Goal: Information Seeking & Learning: Learn about a topic

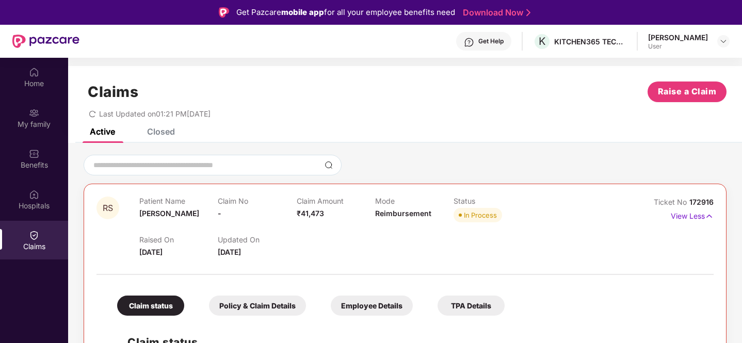
scroll to position [58, 0]
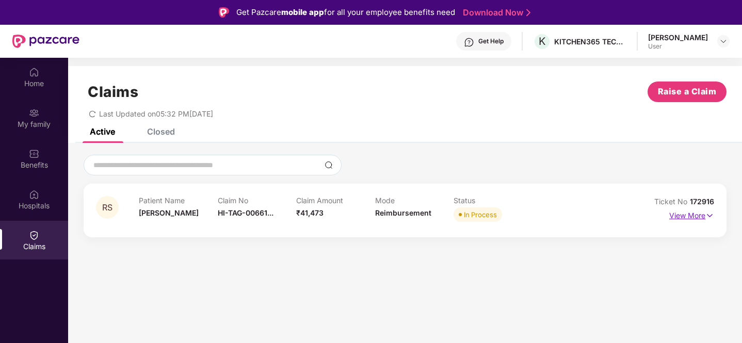
click at [678, 215] on p "View More" at bounding box center [691, 214] width 45 height 14
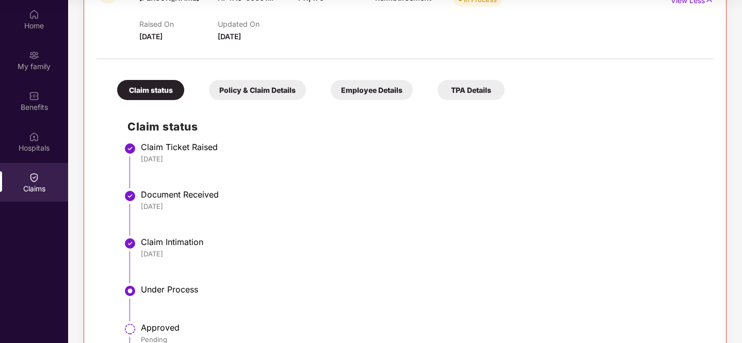
scroll to position [127, 0]
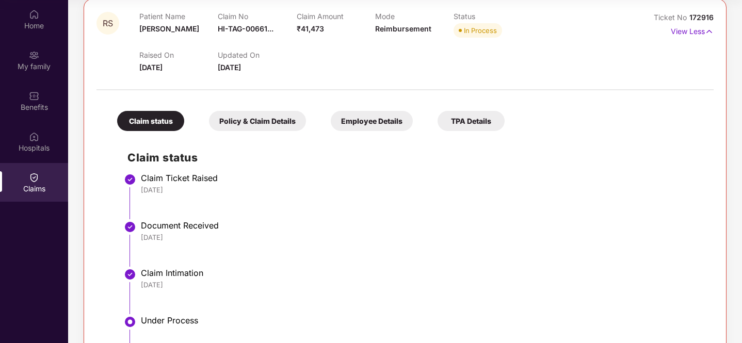
click at [272, 121] on div "Policy & Claim Details" at bounding box center [257, 121] width 97 height 20
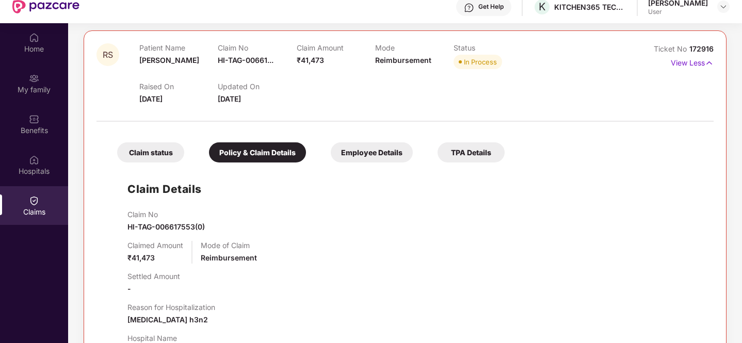
scroll to position [0, 0]
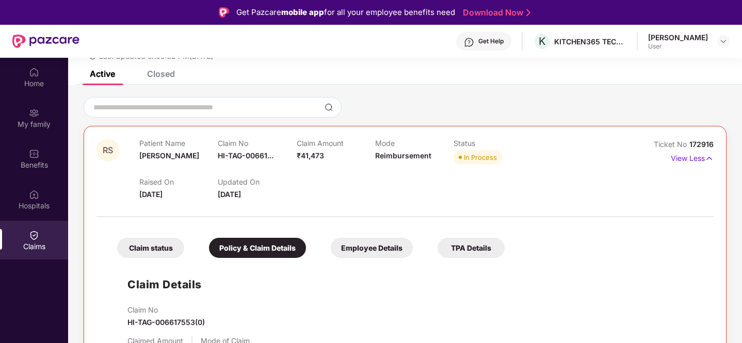
click at [370, 243] on div "Employee Details" at bounding box center [372, 248] width 82 height 20
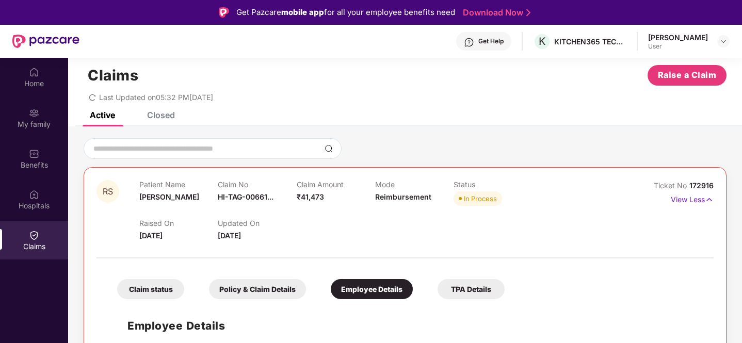
scroll to position [58, 0]
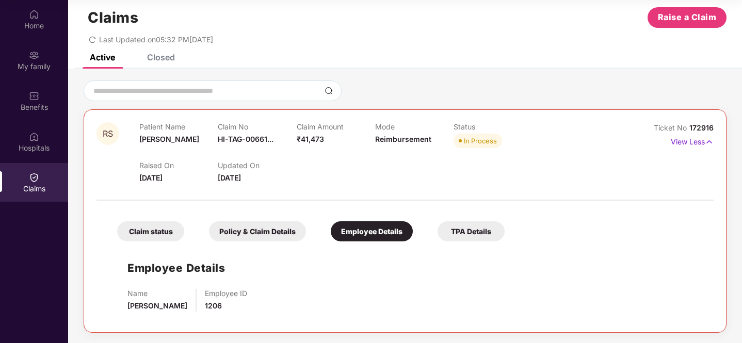
click at [462, 229] on div "TPA Details" at bounding box center [470, 231] width 67 height 20
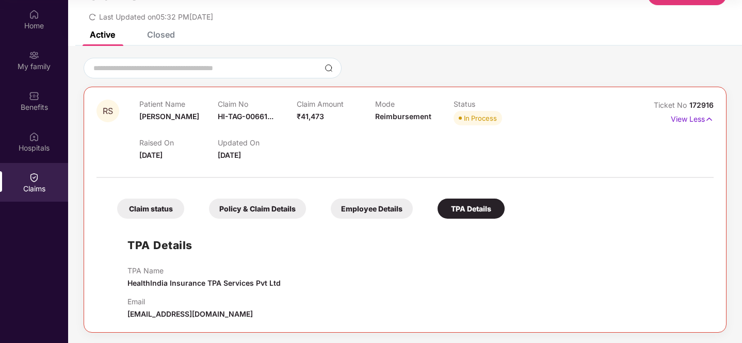
scroll to position [0, 0]
